Goal: Task Accomplishment & Management: Complete application form

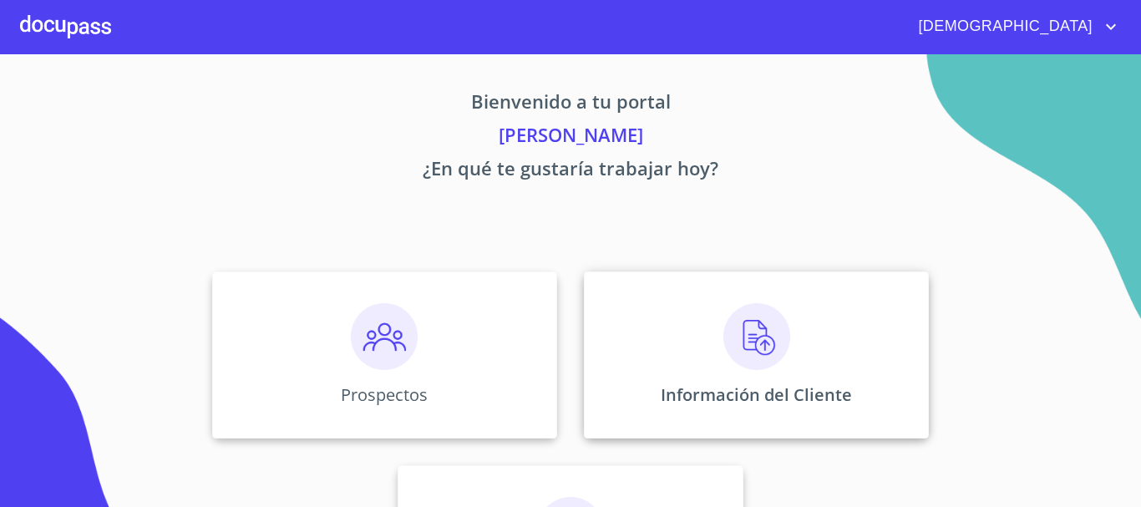
click at [766, 327] on img at bounding box center [756, 336] width 67 height 67
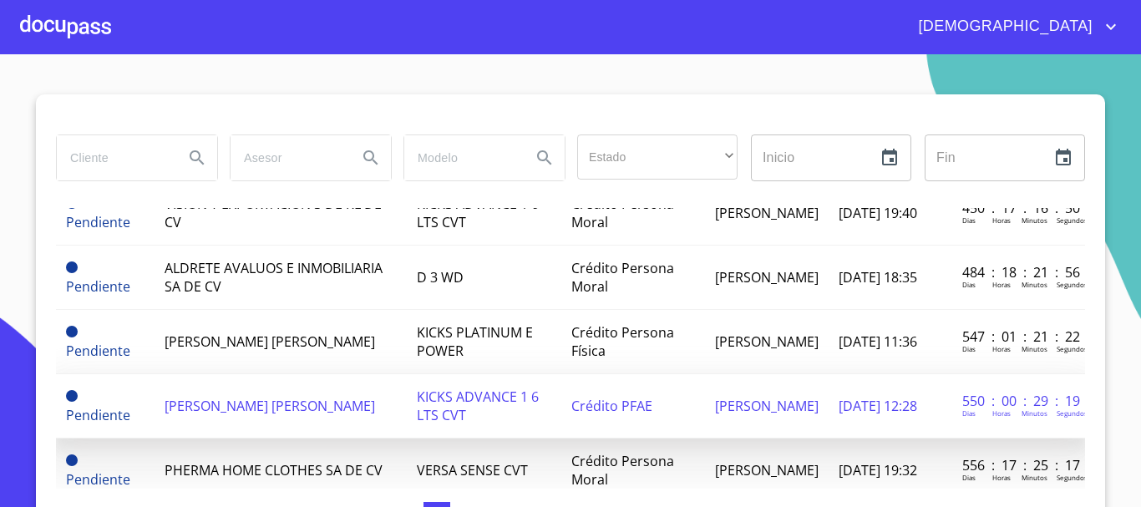
scroll to position [1170, 0]
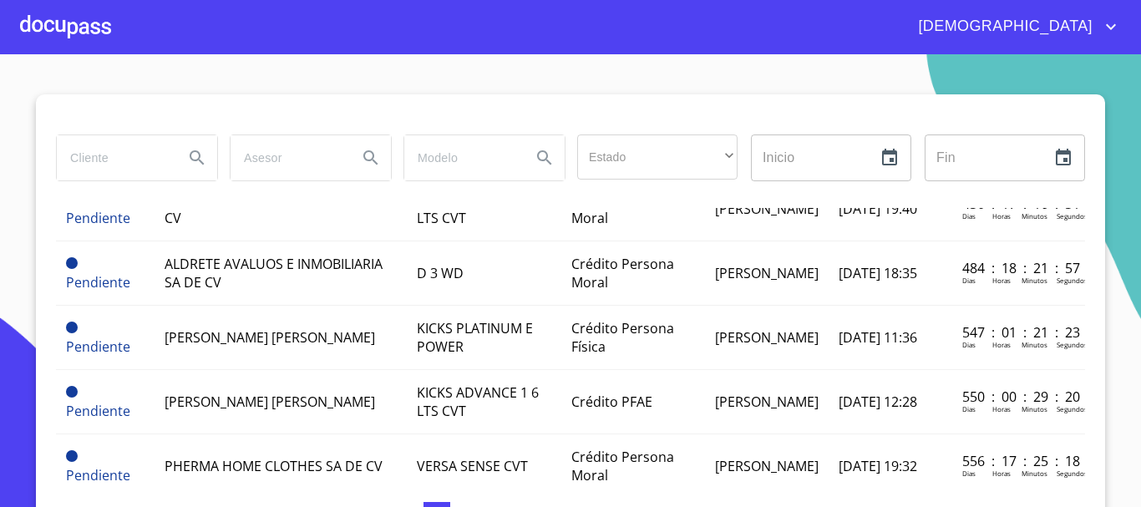
drag, startPoint x: 110, startPoint y: 150, endPoint x: 113, endPoint y: 141, distance: 8.7
click at [113, 150] on input "search" at bounding box center [114, 157] width 114 height 45
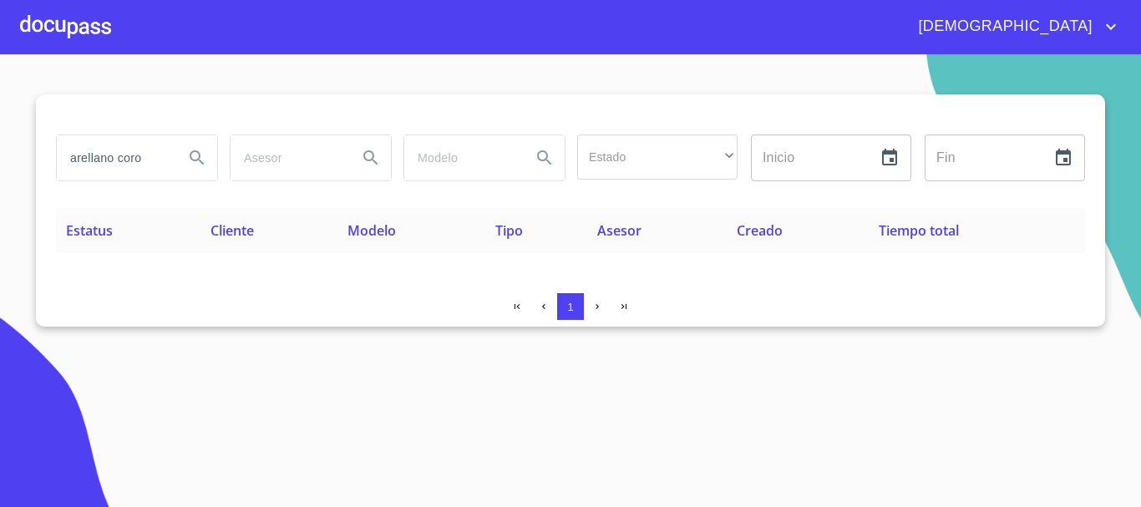
scroll to position [0, 0]
type input "a"
type input "ADRIANA IRENE"
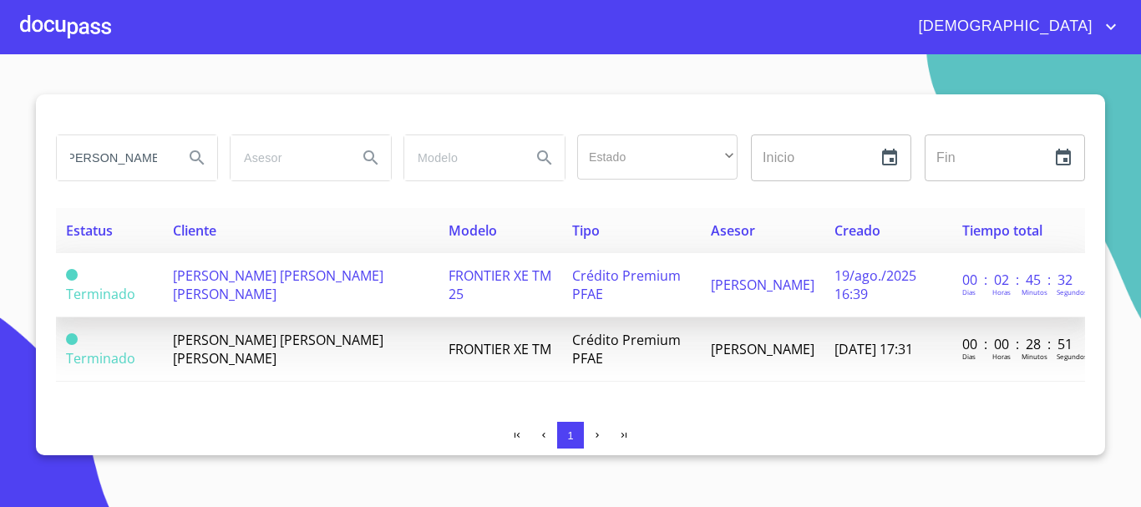
click at [825, 296] on td "19/ago./2025 16:39" at bounding box center [889, 285] width 128 height 64
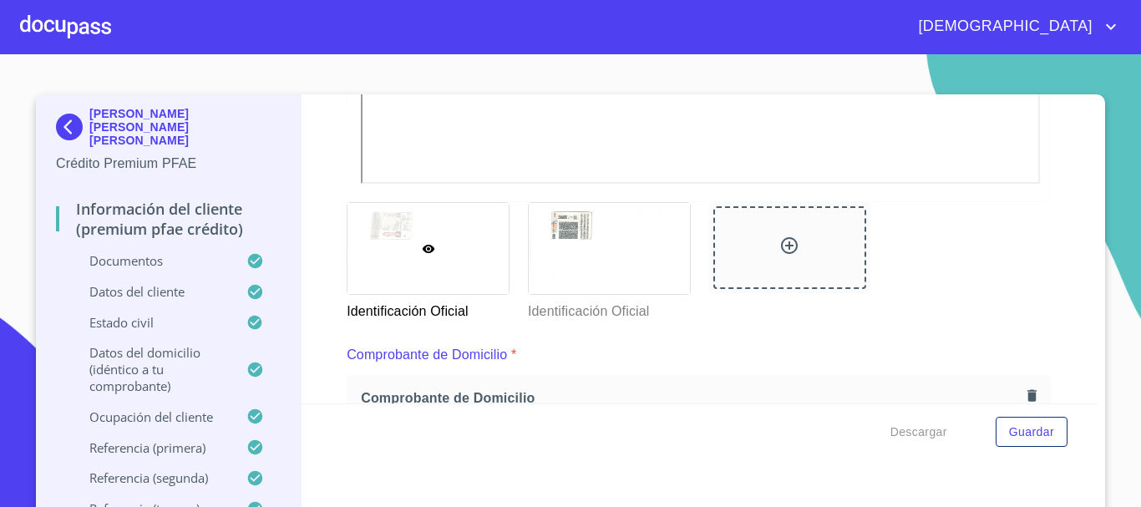
scroll to position [668, 0]
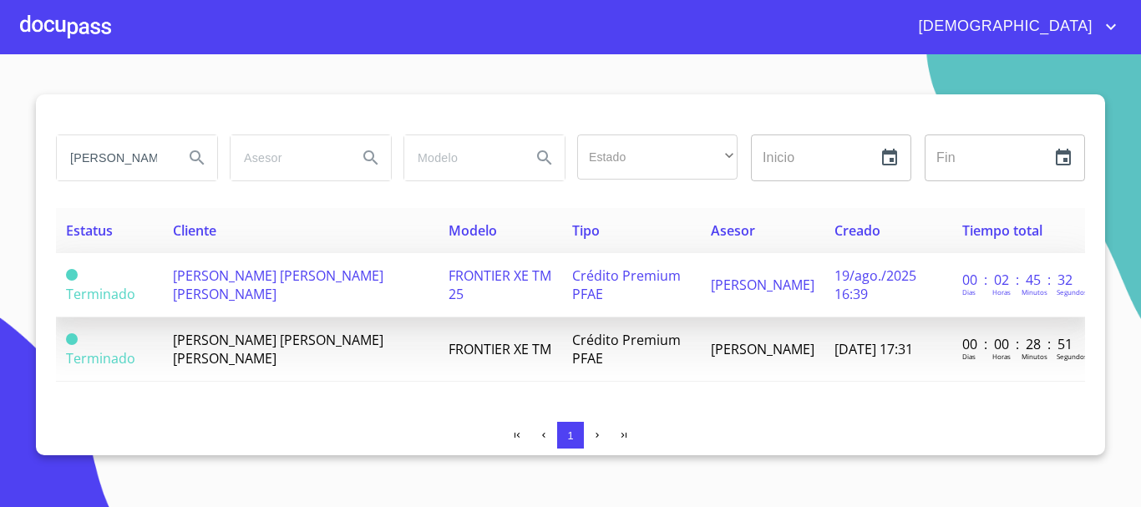
click at [688, 290] on td "Crédito Premium PFAE" at bounding box center [631, 285] width 139 height 64
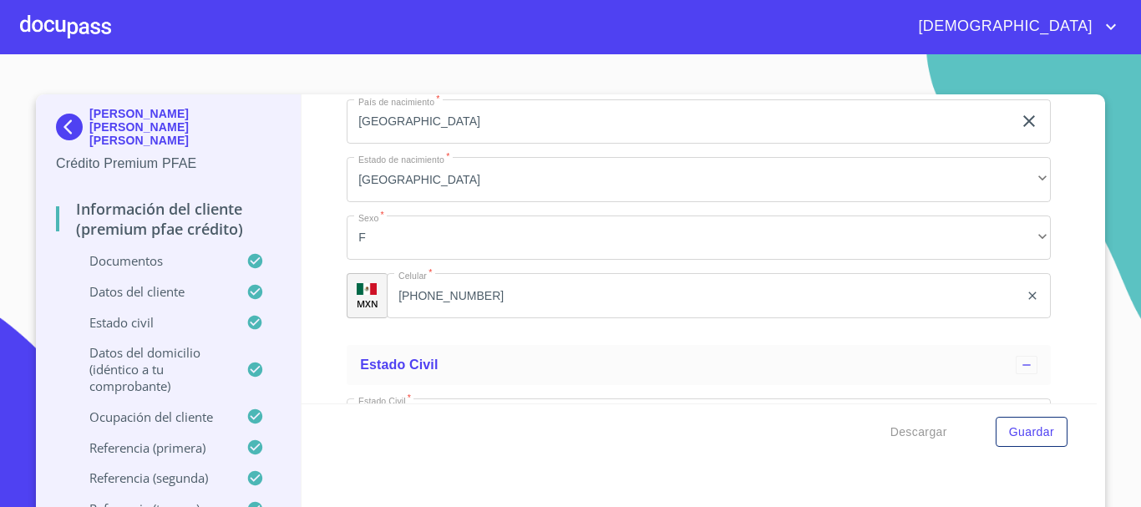
scroll to position [5765, 0]
click at [928, 433] on span "Descargar" at bounding box center [919, 432] width 57 height 21
